Goal: Navigation & Orientation: Understand site structure

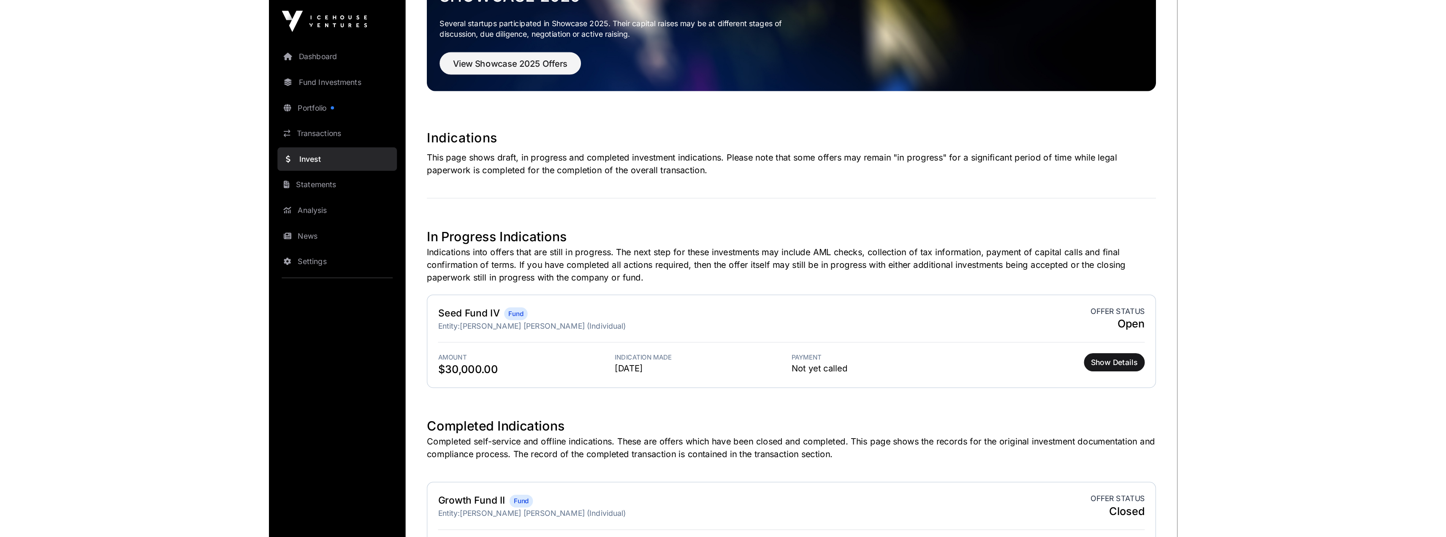
scroll to position [60, 0]
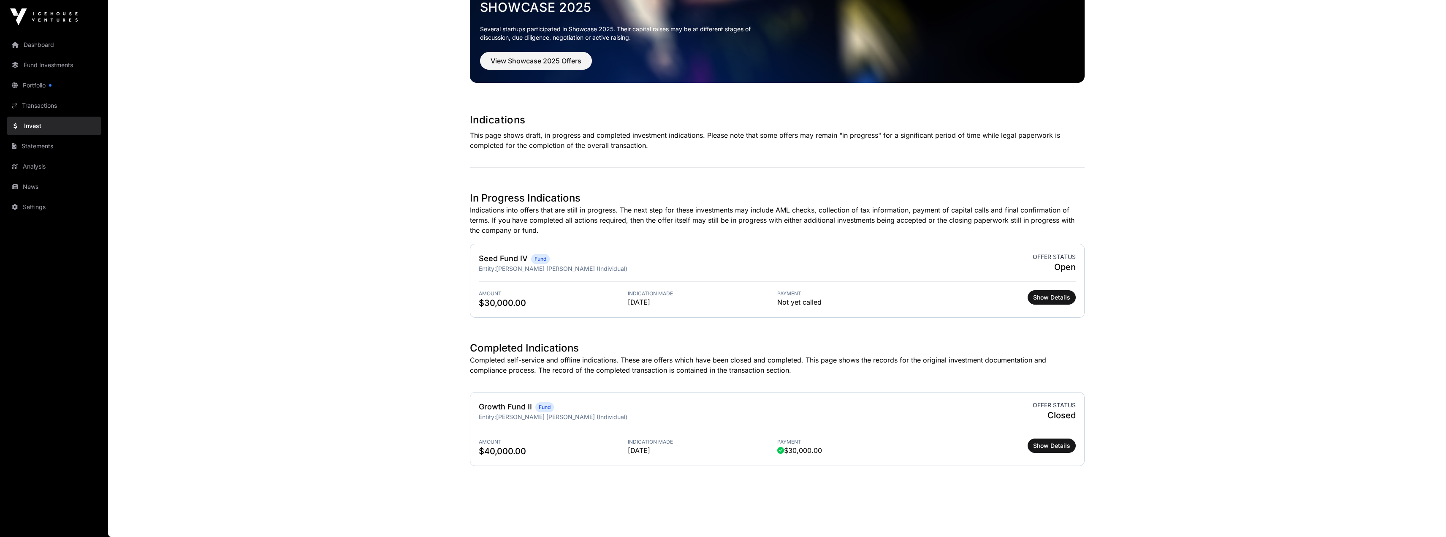
drag, startPoint x: 883, startPoint y: 141, endPoint x: 322, endPoint y: 87, distance: 563.7
click at [322, 87] on main "Showcase 2025 Several startups participated in Showcase 2025. Their capital rai…" at bounding box center [777, 256] width 1338 height 562
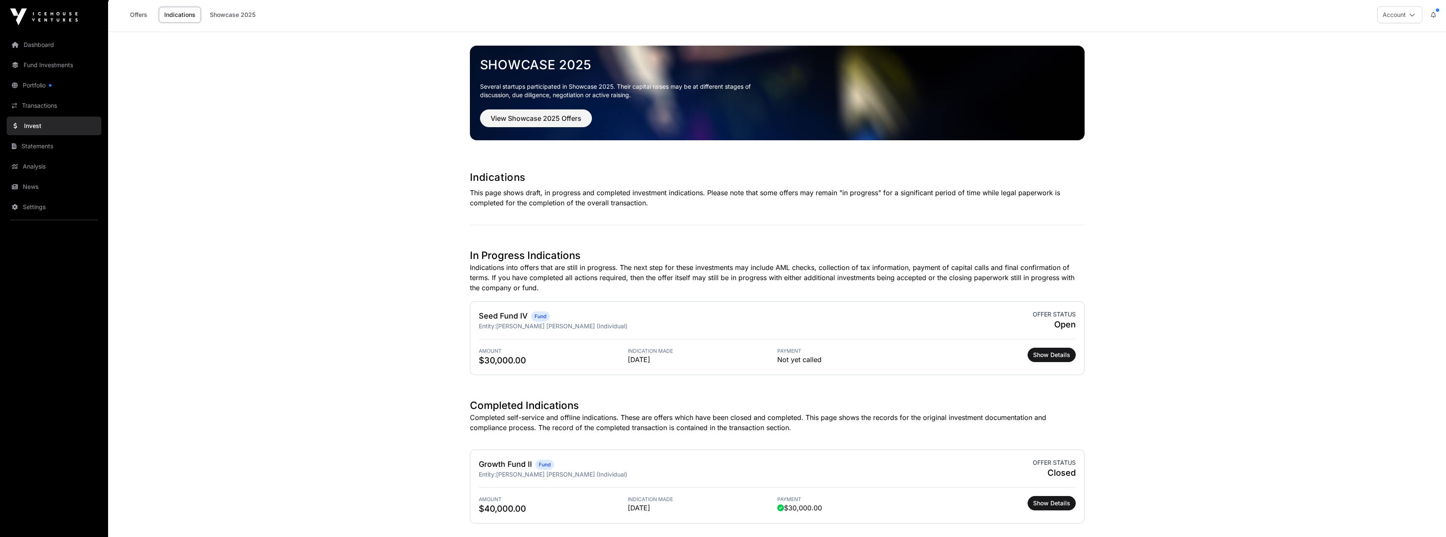
scroll to position [0, 0]
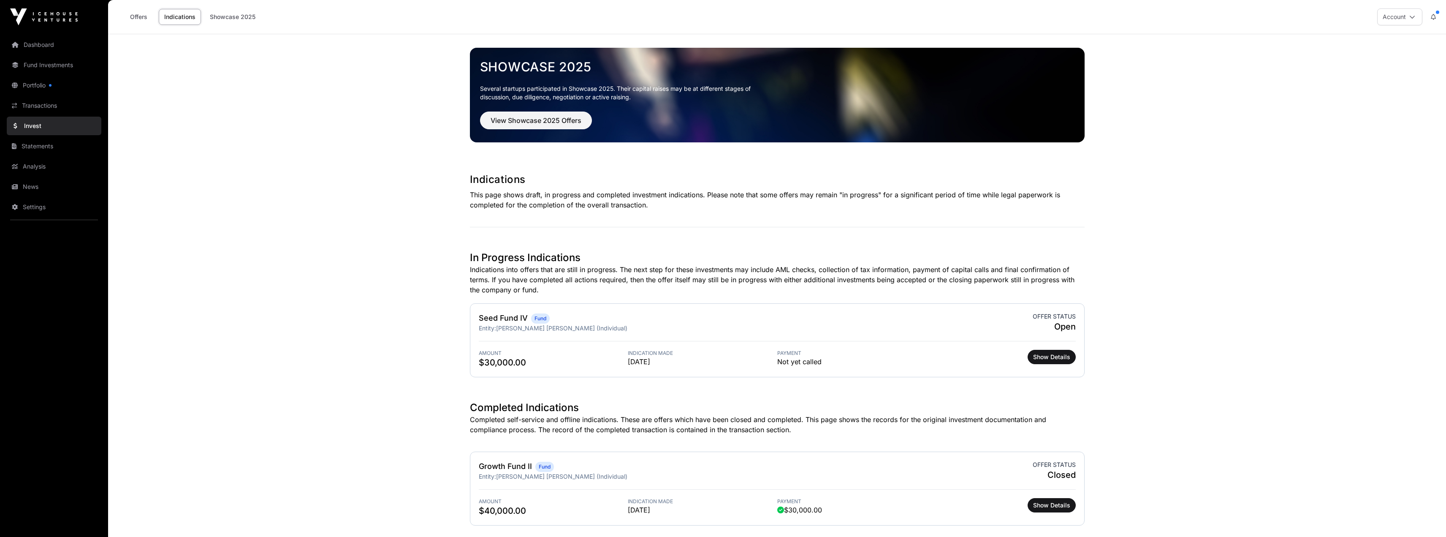
click at [44, 84] on link "Portfolio" at bounding box center [54, 85] width 95 height 19
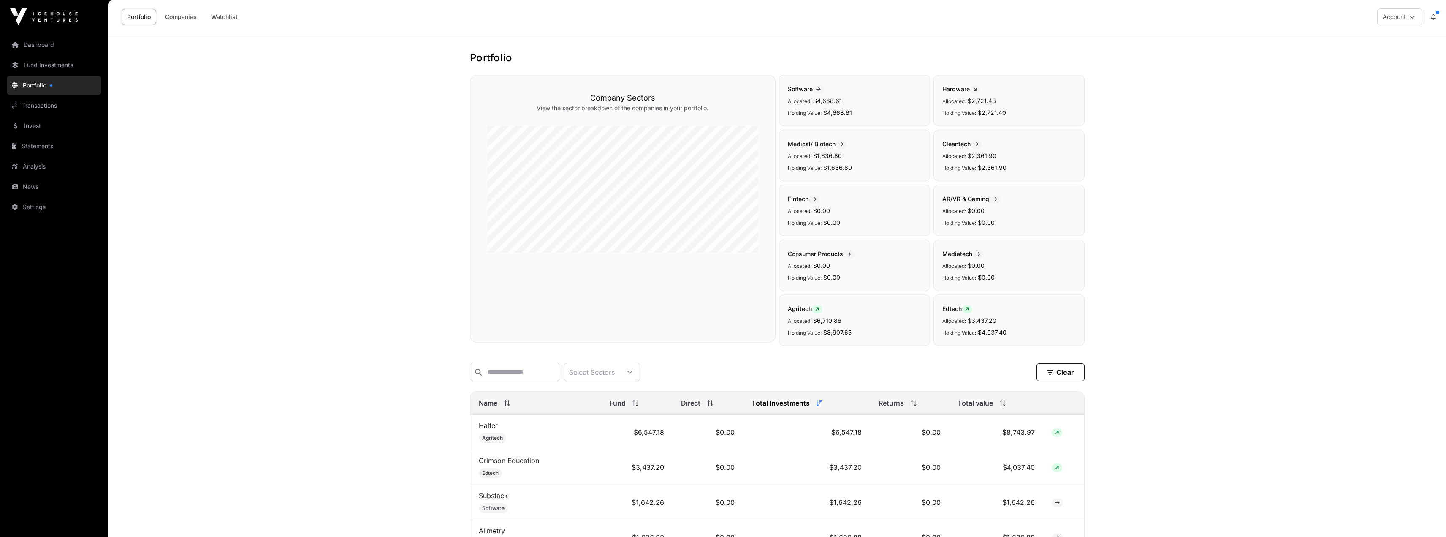
click at [34, 107] on link "Transactions" at bounding box center [54, 105] width 95 height 19
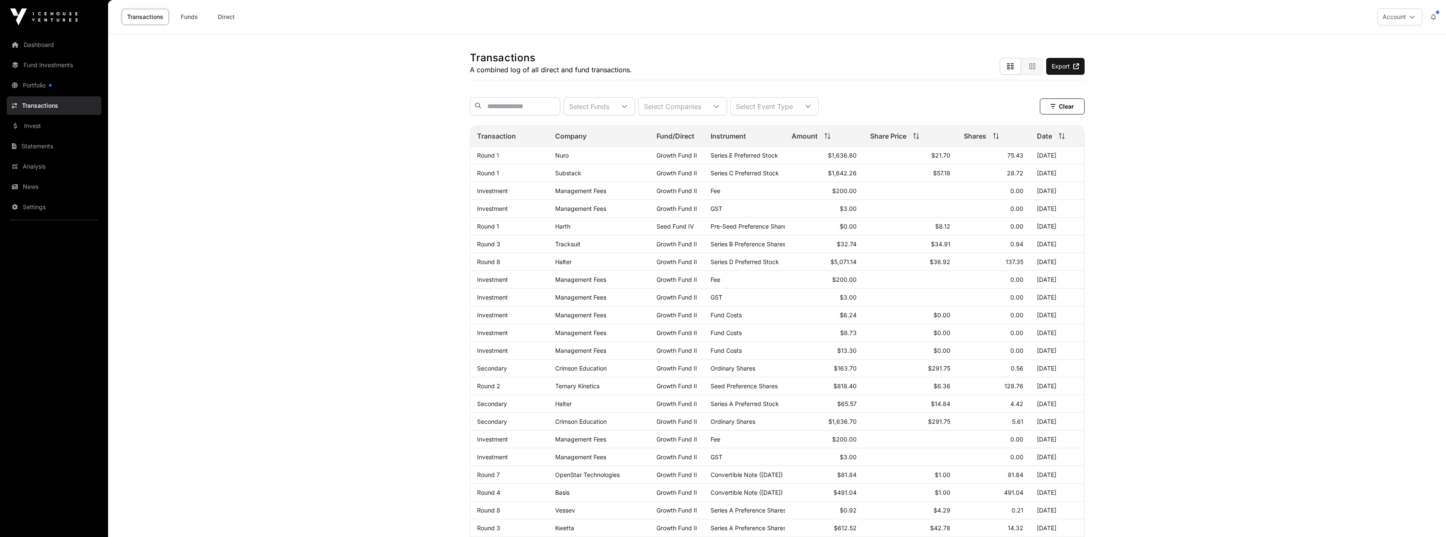
click at [64, 63] on link "Fund Investments" at bounding box center [54, 65] width 95 height 19
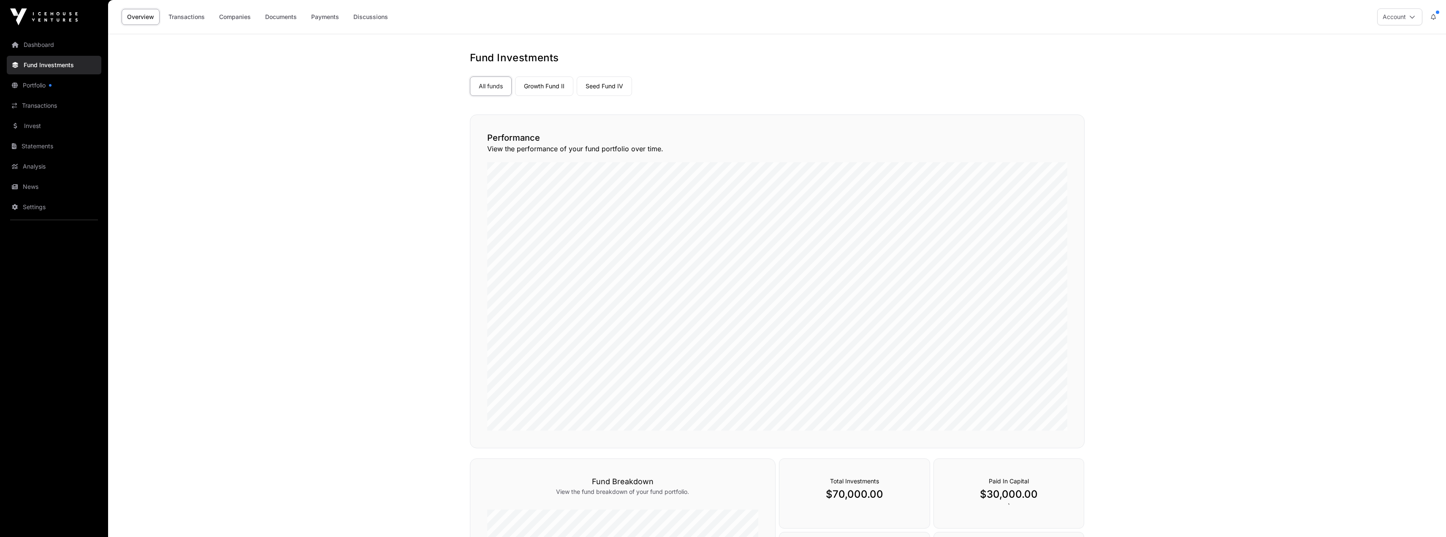
click at [61, 95] on nav "Dashboard Fund Investments Portfolio Transactions Invest Statements Analysis Ne…" at bounding box center [54, 282] width 108 height 496
click at [58, 82] on link "Portfolio" at bounding box center [54, 85] width 95 height 19
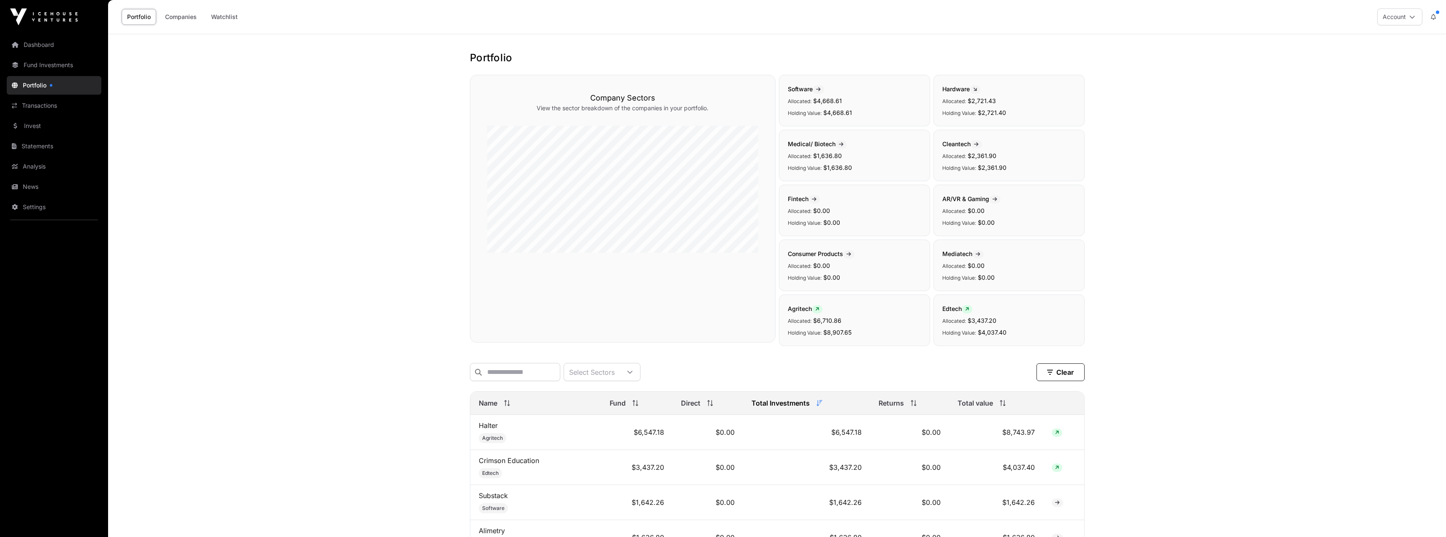
click at [37, 102] on link "Transactions" at bounding box center [54, 105] width 95 height 19
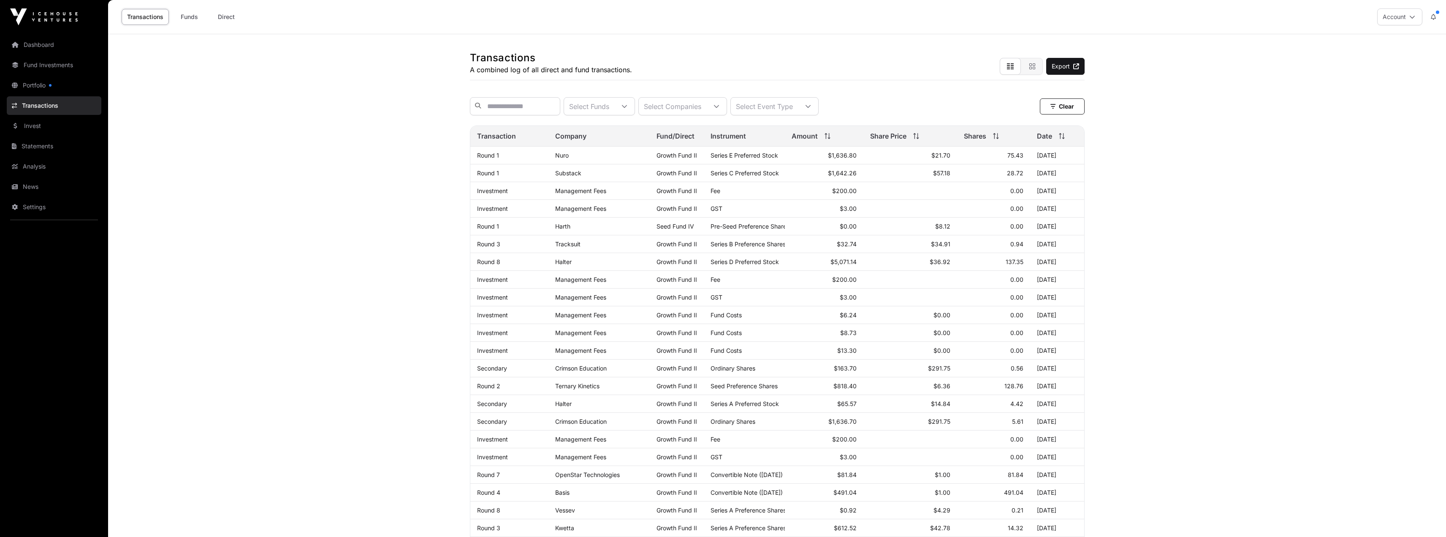
click at [56, 110] on link "Transactions" at bounding box center [54, 105] width 95 height 19
click at [47, 128] on link "Invest" at bounding box center [54, 126] width 95 height 19
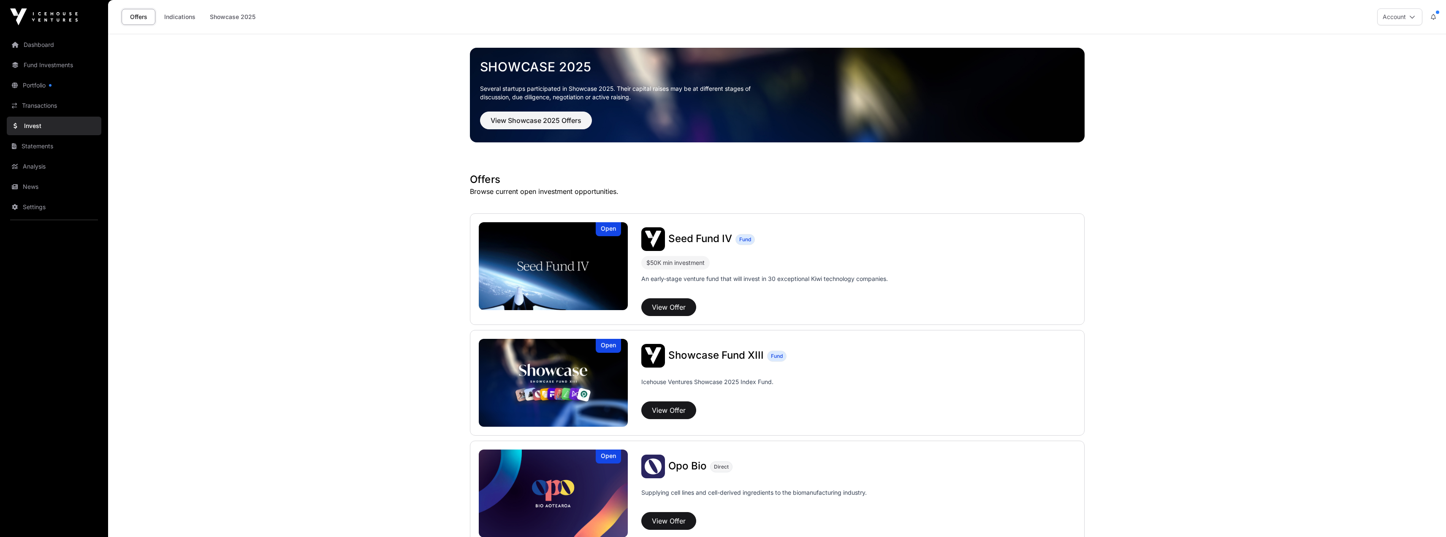
click at [26, 74] on nav "Dashboard Fund Investments Portfolio Transactions Invest Statements Analysis Ne…" at bounding box center [54, 282] width 108 height 496
click at [25, 86] on link "Portfolio" at bounding box center [54, 85] width 95 height 19
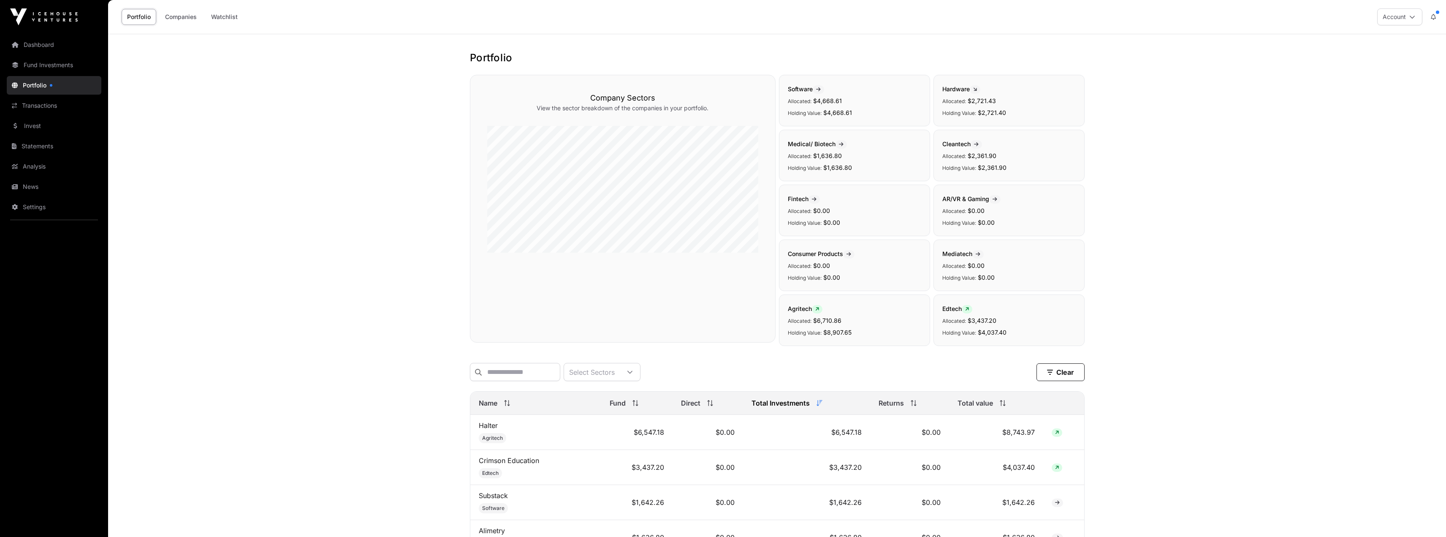
click at [45, 51] on link "Dashboard" at bounding box center [54, 44] width 95 height 19
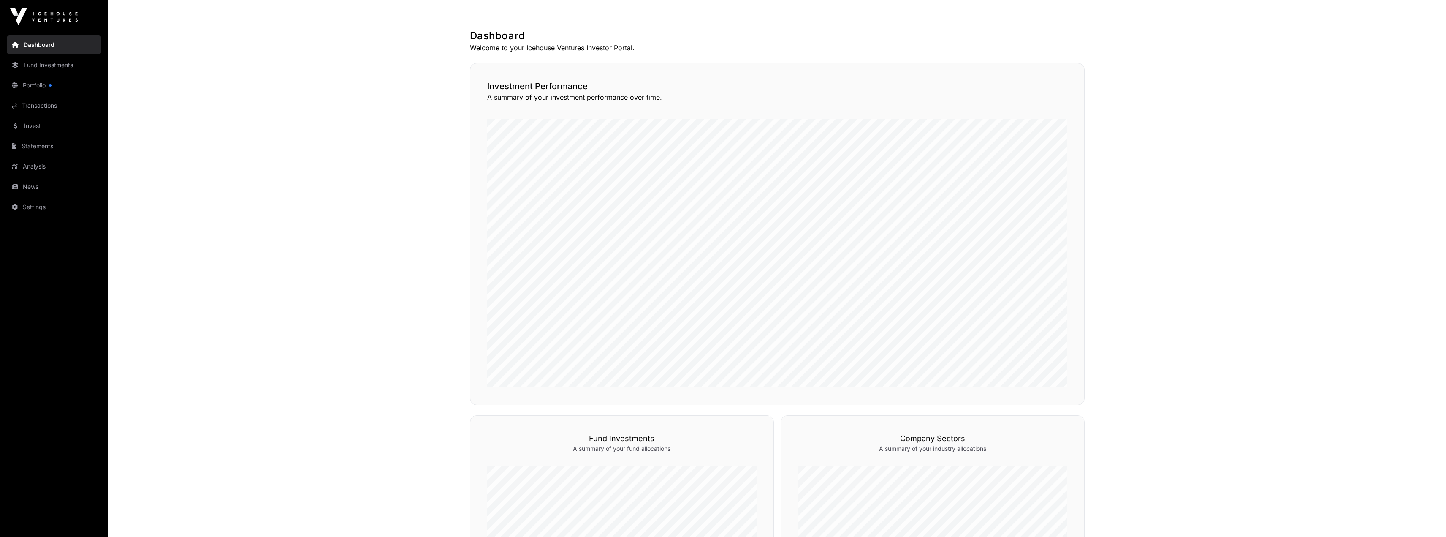
scroll to position [69, 0]
